Goal: Download file/media

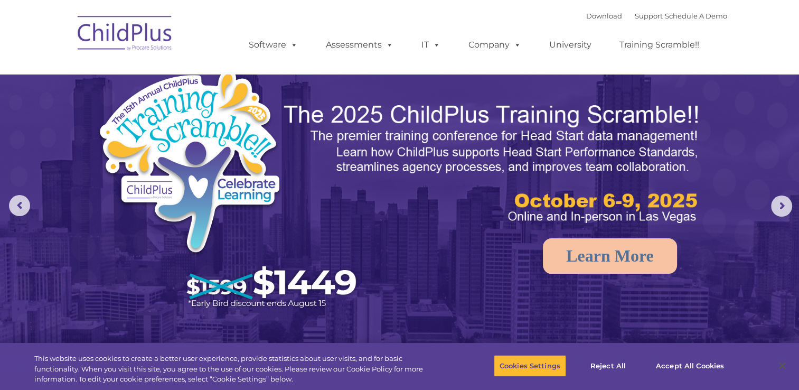
select select "MEDIUM"
click at [137, 39] on img at bounding box center [125, 34] width 106 height 53
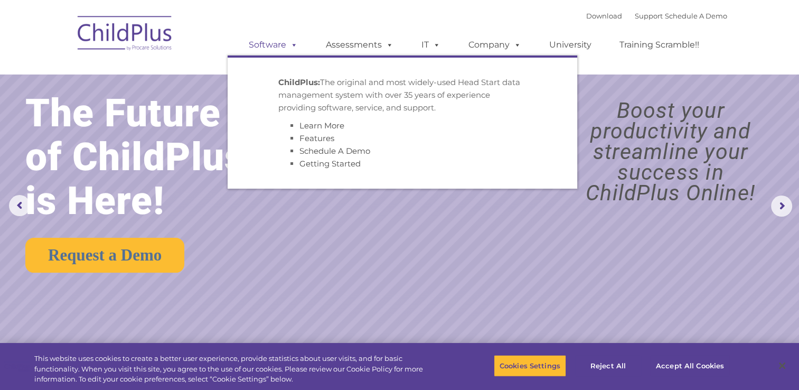
click at [283, 43] on link "Software" at bounding box center [273, 44] width 70 height 21
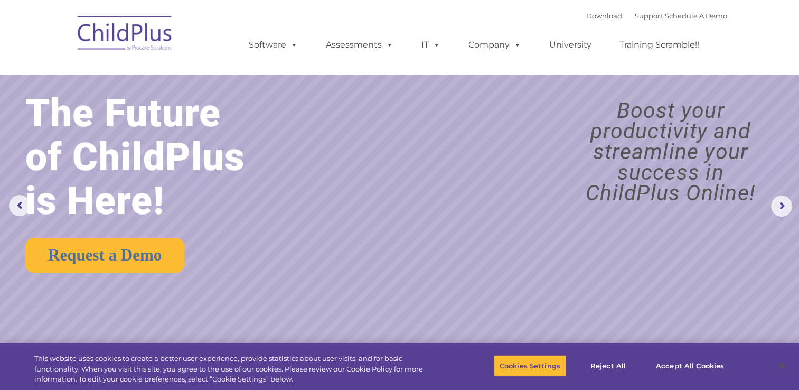
click at [148, 30] on img at bounding box center [125, 34] width 106 height 53
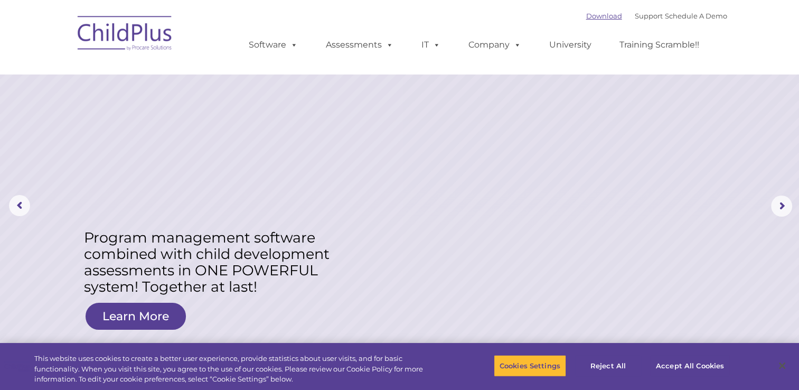
click at [590, 19] on link "Download" at bounding box center [604, 16] width 36 height 8
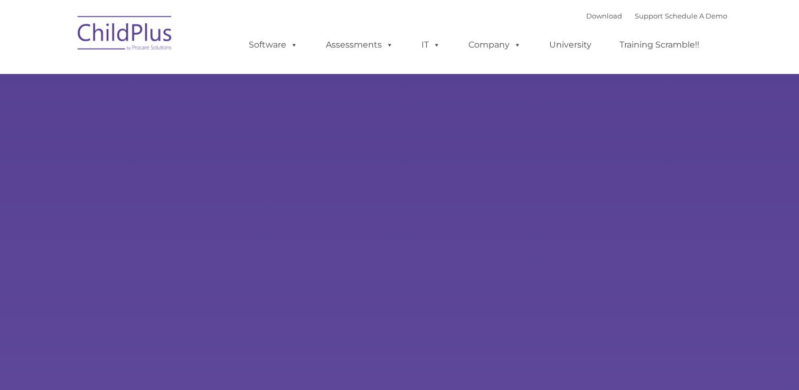
type input ""
